Goal: Information Seeking & Learning: Learn about a topic

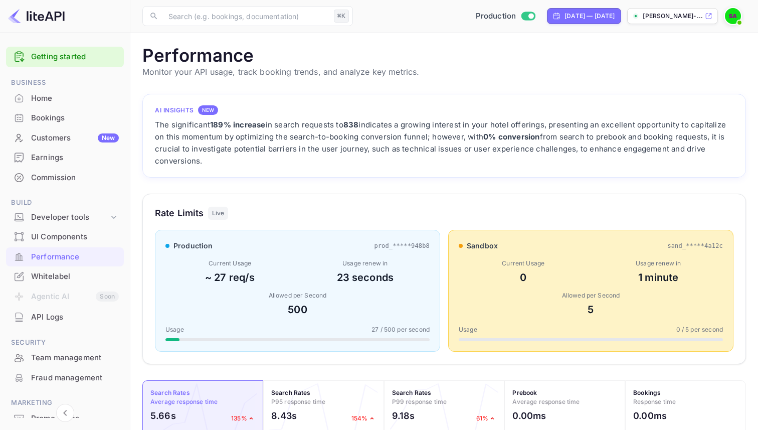
click at [285, 228] on div "Rate Limits Live production prod_*****948b8 Current Usage ~ 27 req/s Usage rene…" at bounding box center [444, 279] width 604 height 171
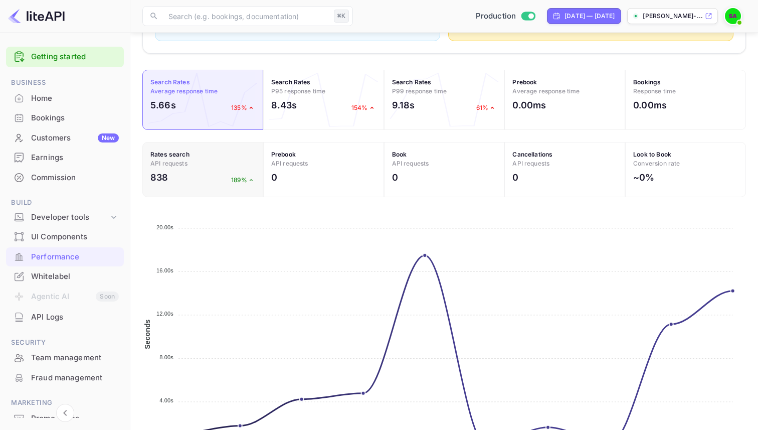
scroll to position [126, 0]
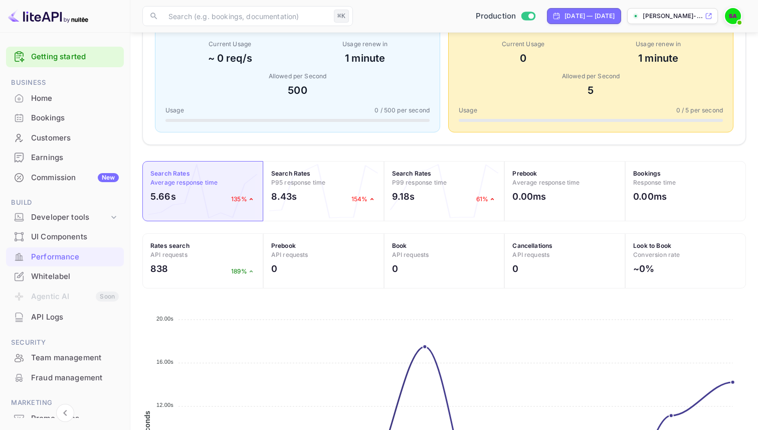
scroll to position [352, 0]
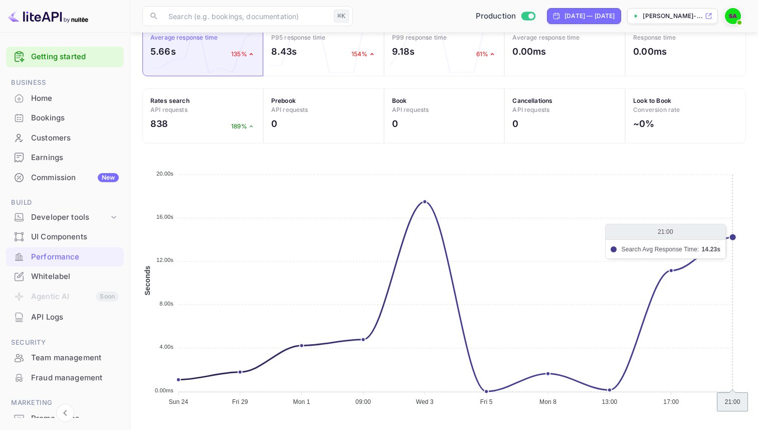
click at [732, 236] on icon "Sun 24 Sun 24 Fri 29 Fri 29 Mon 1 Mon 1 09:00 09:00 Wed 3 Wed 3 Fri 5 Fri 5 Mon…" at bounding box center [444, 284] width 604 height 251
click at [734, 238] on icon "Sun 24 Sun 24 Fri 29 Fri 29 Mon 1 Mon 1 09:00 09:00 Wed 3 Wed 3 Fri 5 Fri 5 Mon…" at bounding box center [444, 284] width 604 height 251
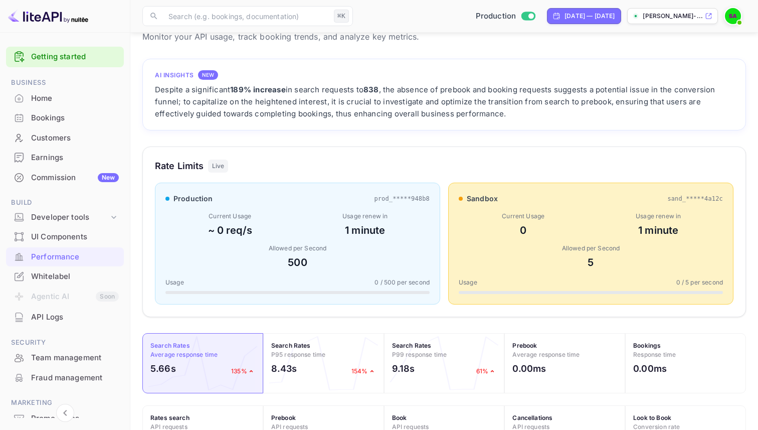
scroll to position [0, 0]
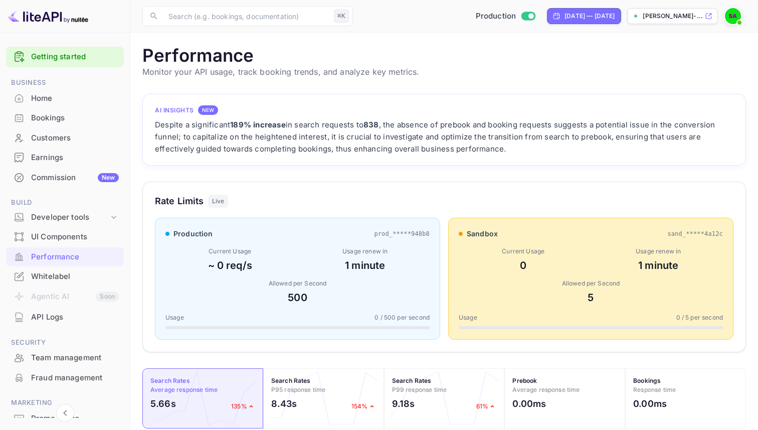
click at [419, 243] on div "production prod_*****948b8 Current Usage ~ 0 req/s Usage renew in 1 minute Allo…" at bounding box center [297, 279] width 285 height 122
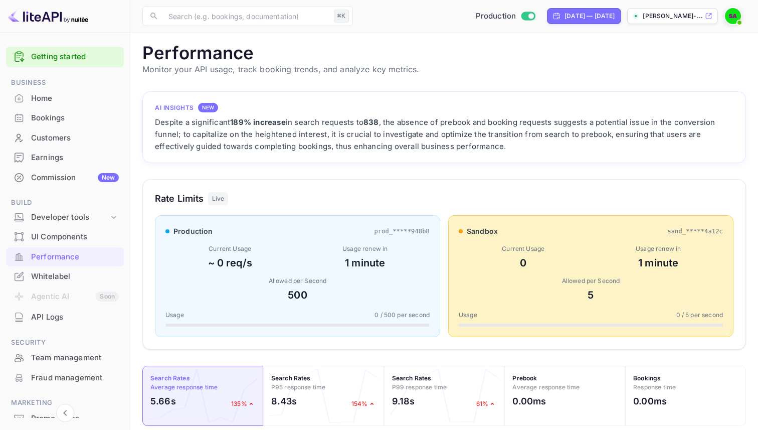
scroll to position [7, 0]
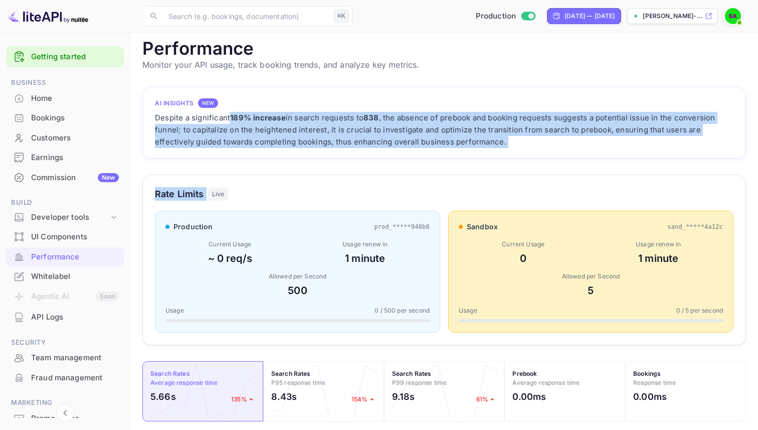
drag, startPoint x: 230, startPoint y: 115, endPoint x: 471, endPoint y: 178, distance: 249.2
click at [475, 178] on div "AI Insights NEW Despite a significant 189% increase in search requests to 838 ,…" at bounding box center [444, 425] width 604 height 676
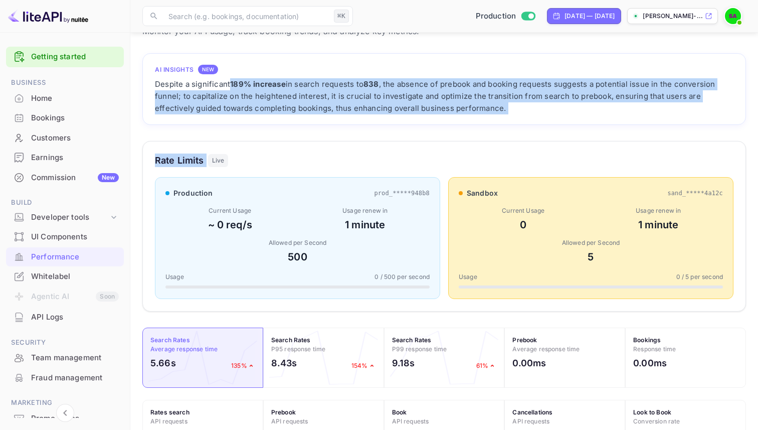
scroll to position [66, 0]
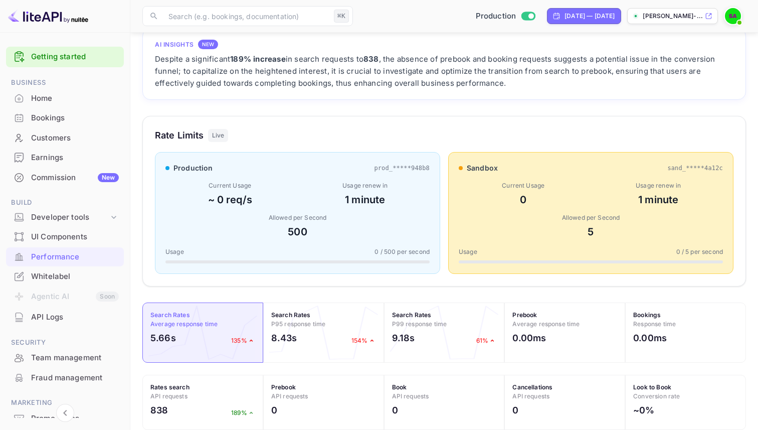
click at [506, 81] on div "Despite a significant 189% increase in search requests to 838 , the absence of …" at bounding box center [444, 71] width 579 height 36
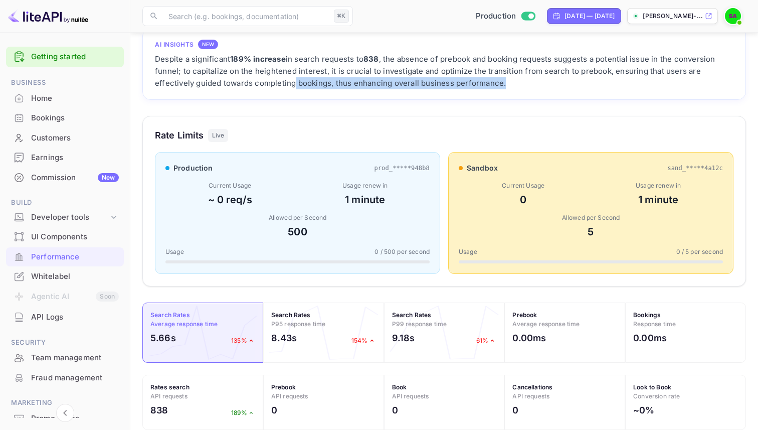
drag, startPoint x: 516, startPoint y: 81, endPoint x: 278, endPoint y: 79, distance: 237.7
click at [281, 80] on div "Despite a significant 189% increase in search requests to 838 , the absence of …" at bounding box center [444, 71] width 579 height 36
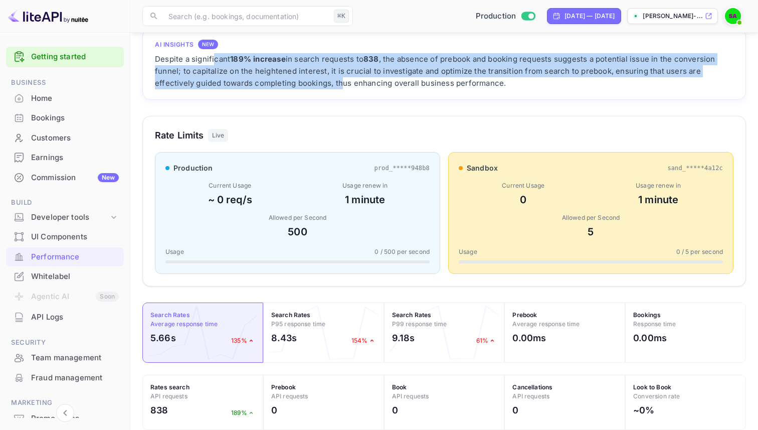
drag, startPoint x: 213, startPoint y: 64, endPoint x: 343, endPoint y: 79, distance: 130.7
click at [343, 79] on div "Despite a significant 189% increase in search requests to 838 , the absence of …" at bounding box center [444, 71] width 579 height 36
click at [355, 75] on div "Despite a significant 189% increase in search requests to 838 , the absence of …" at bounding box center [444, 71] width 579 height 36
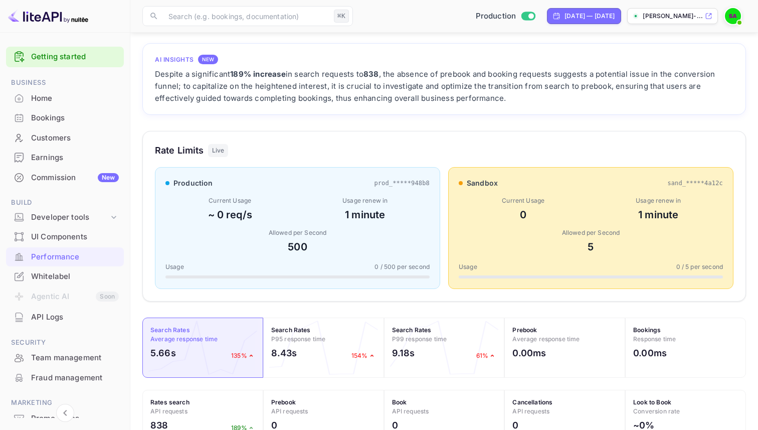
drag, startPoint x: 366, startPoint y: 73, endPoint x: 514, endPoint y: 101, distance: 150.1
click at [514, 101] on div "Despite a significant 189% increase in search requests to 838 , the absence of …" at bounding box center [444, 86] width 579 height 36
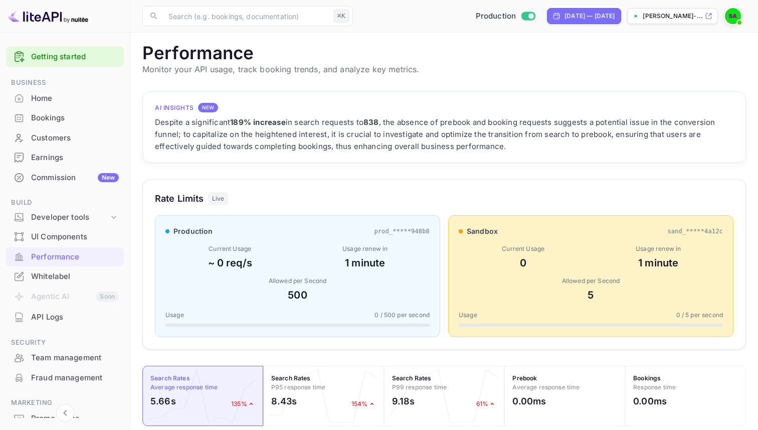
scroll to position [0, 0]
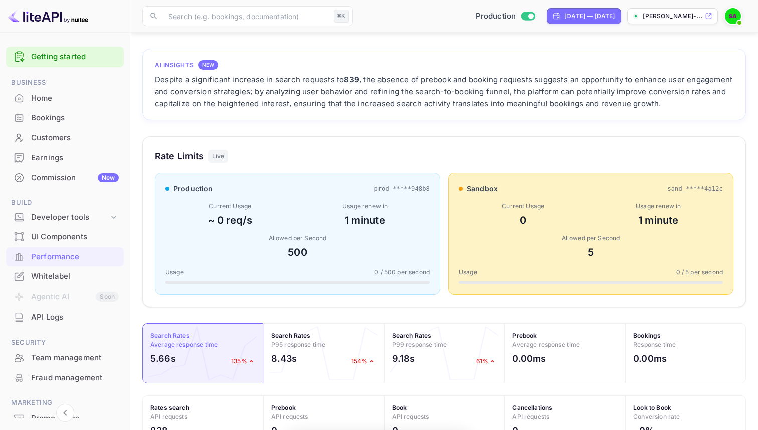
scroll to position [258, 604]
